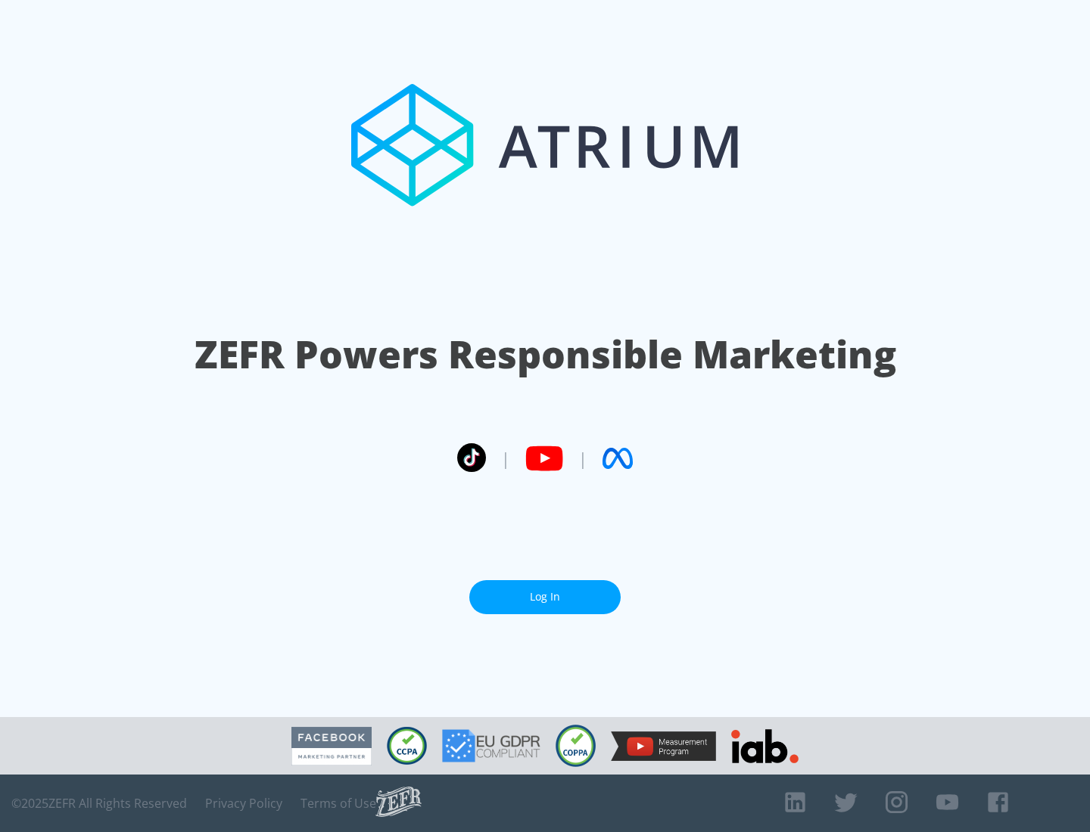
click at [545, 597] on link "Log In" at bounding box center [544, 597] width 151 height 34
